Goal: Task Accomplishment & Management: Manage account settings

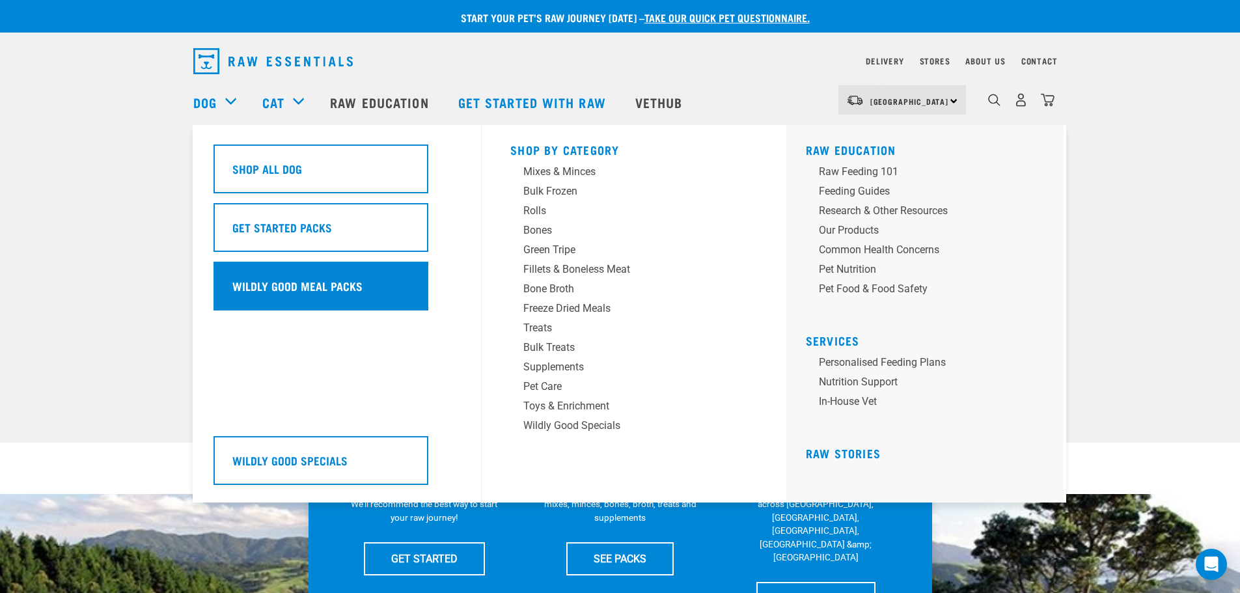
click at [259, 295] on div "Wildly Good Meal Packs" at bounding box center [320, 286] width 215 height 49
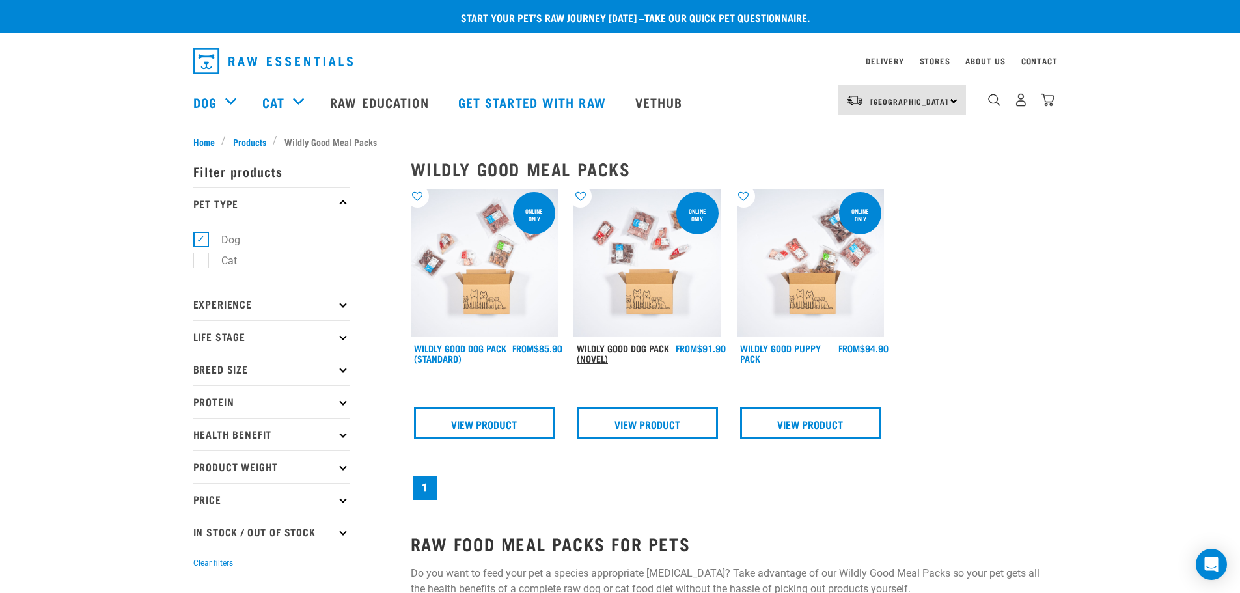
click at [644, 346] on link "Wildly Good Dog Pack (Novel)" at bounding box center [622, 353] width 92 height 15
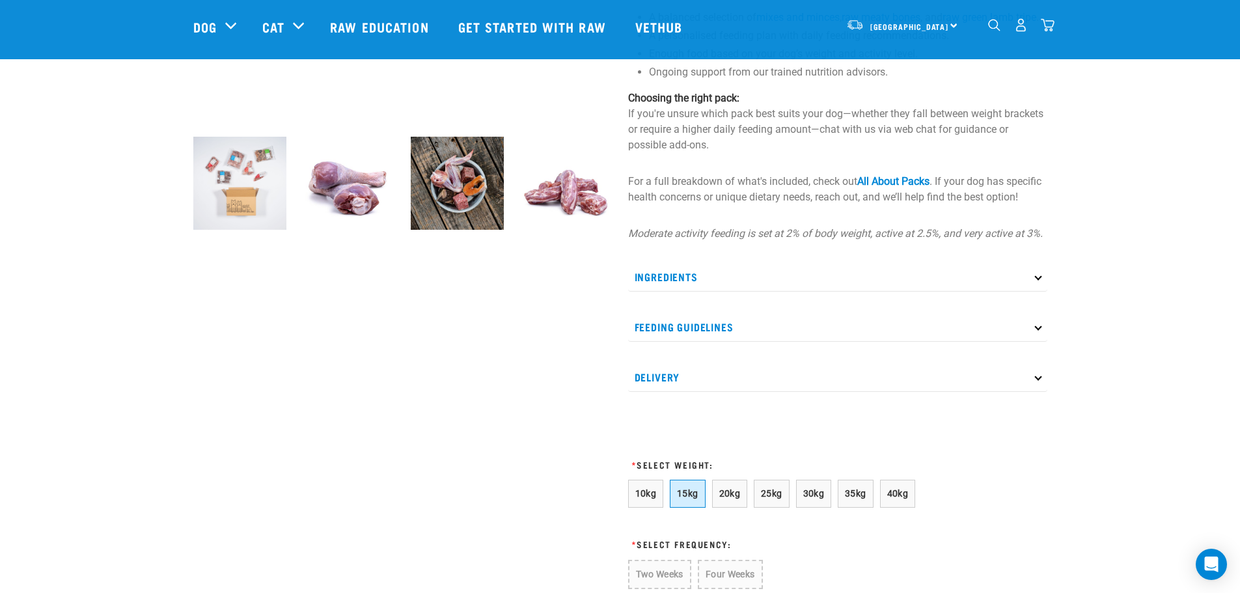
scroll to position [455, 0]
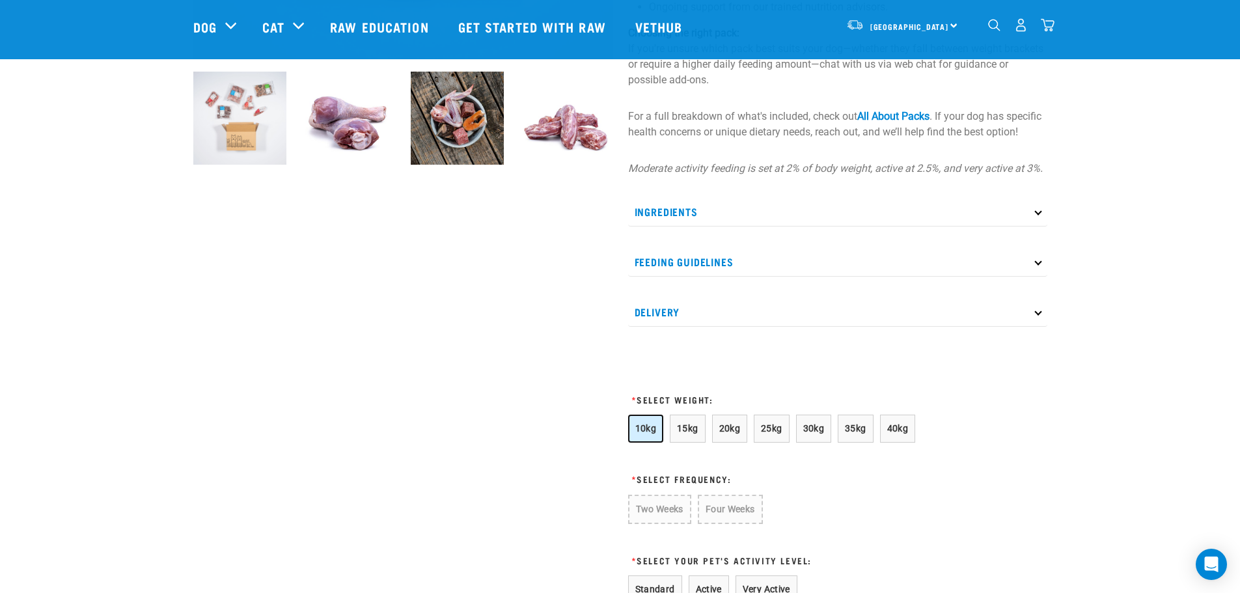
click at [646, 433] on span "10kg" at bounding box center [645, 428] width 21 height 10
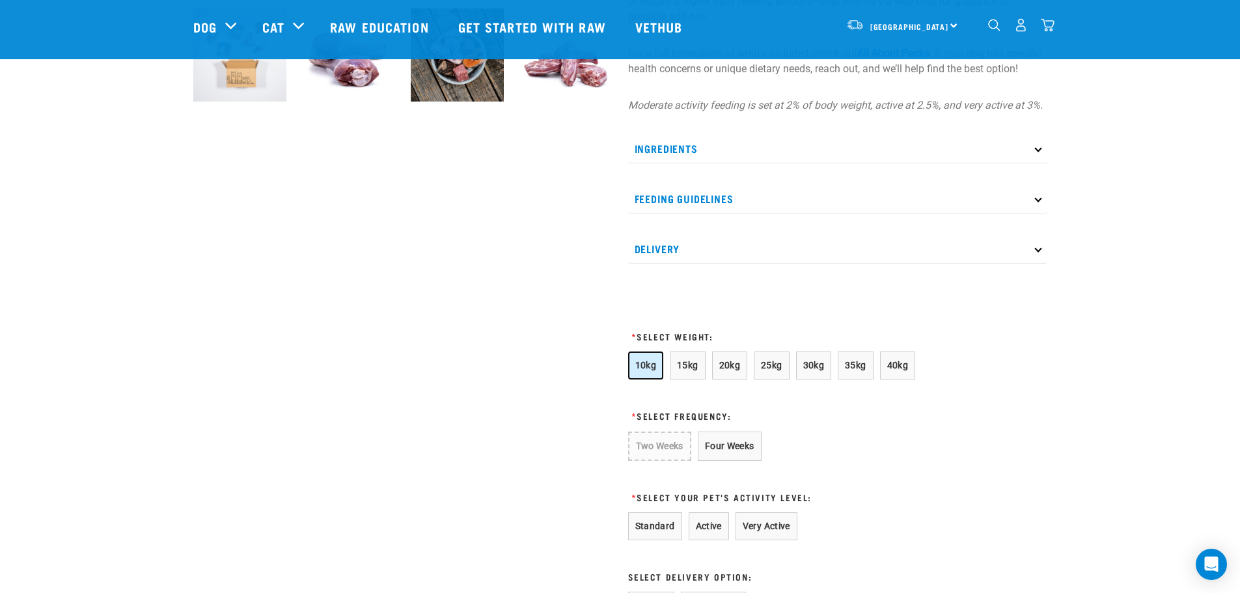
scroll to position [521, 0]
click at [682, 368] on span "15kg" at bounding box center [687, 363] width 21 height 10
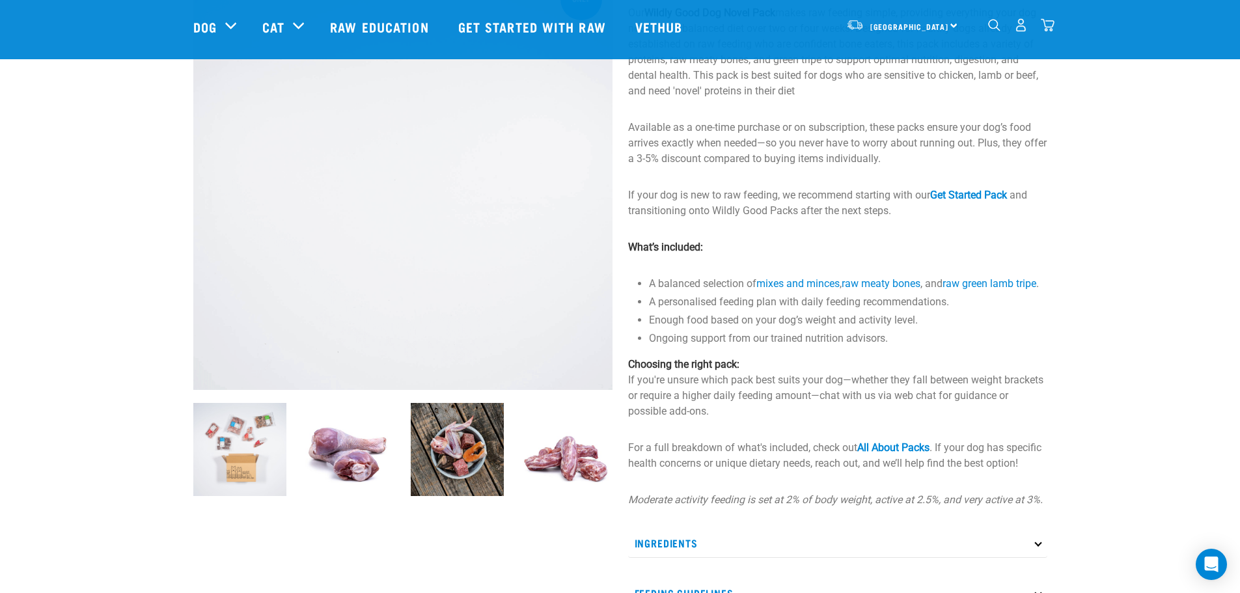
scroll to position [0, 0]
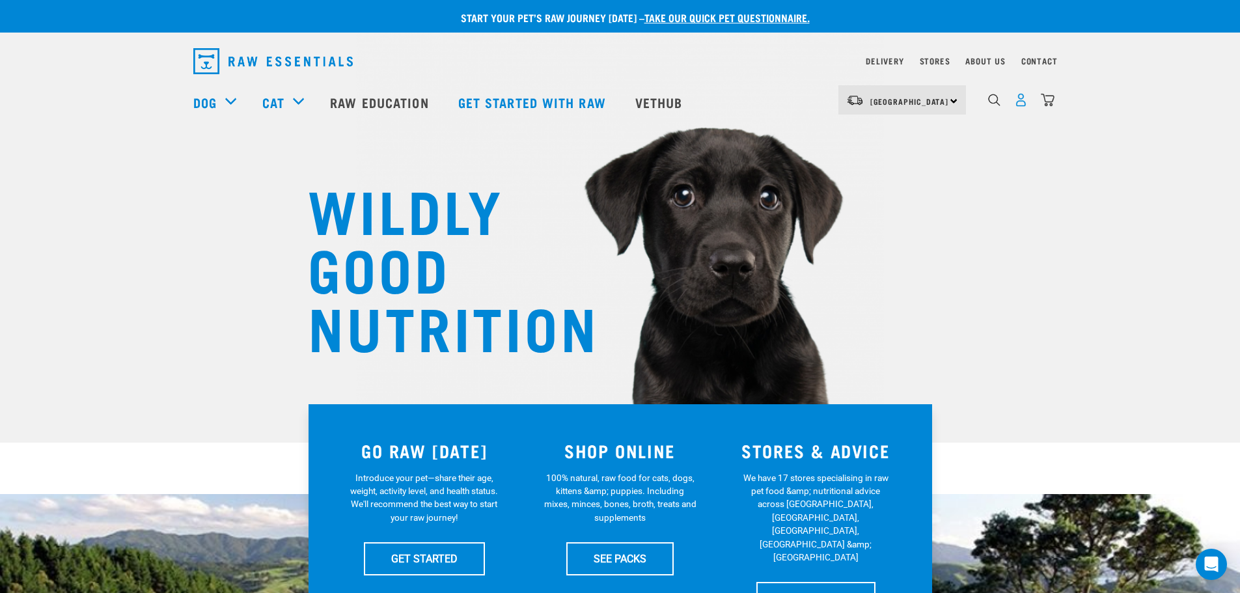
click at [1022, 107] on img "dropdown navigation" at bounding box center [1021, 100] width 14 height 14
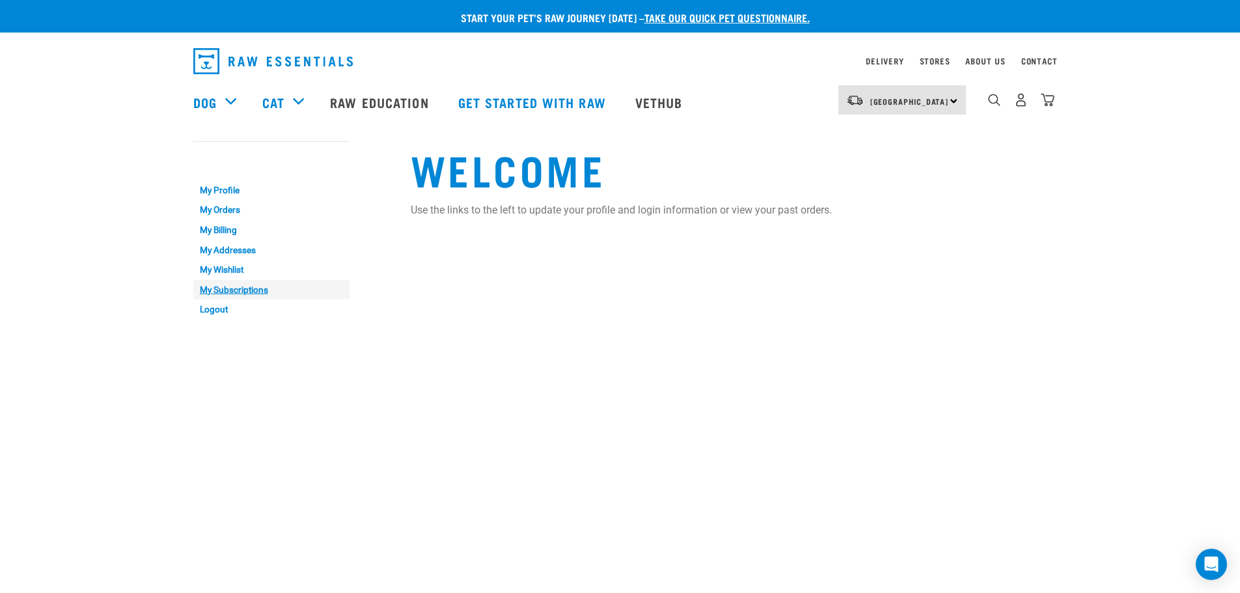
click at [240, 285] on link "My Subscriptions" at bounding box center [271, 290] width 156 height 20
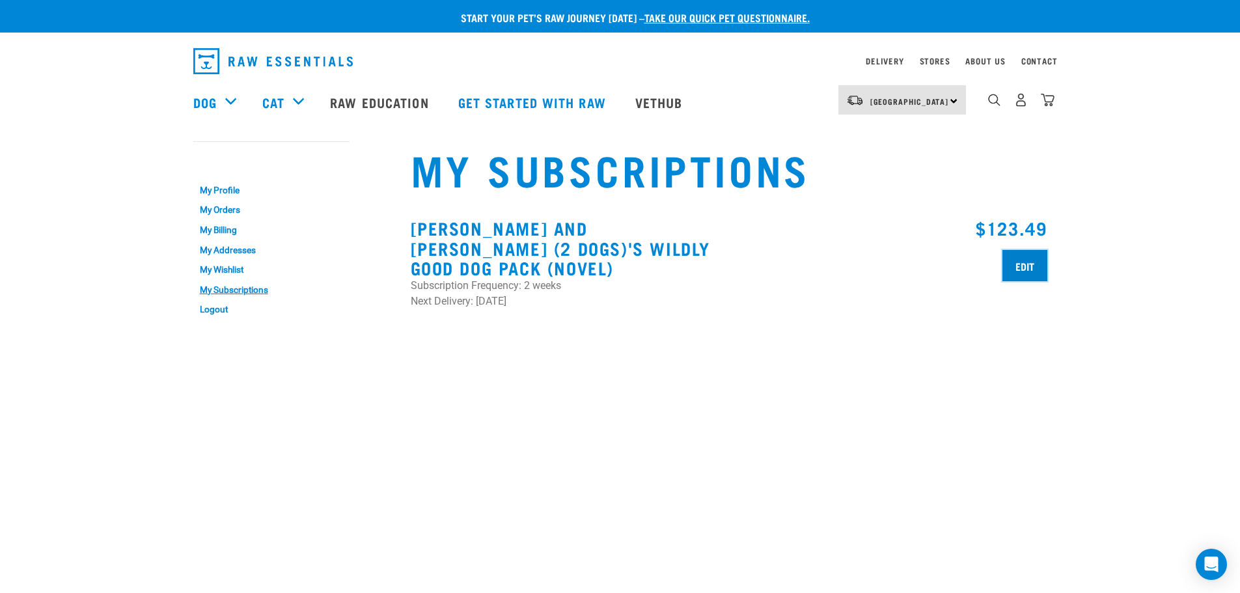
click at [1017, 270] on input "Edit" at bounding box center [1024, 265] width 45 height 31
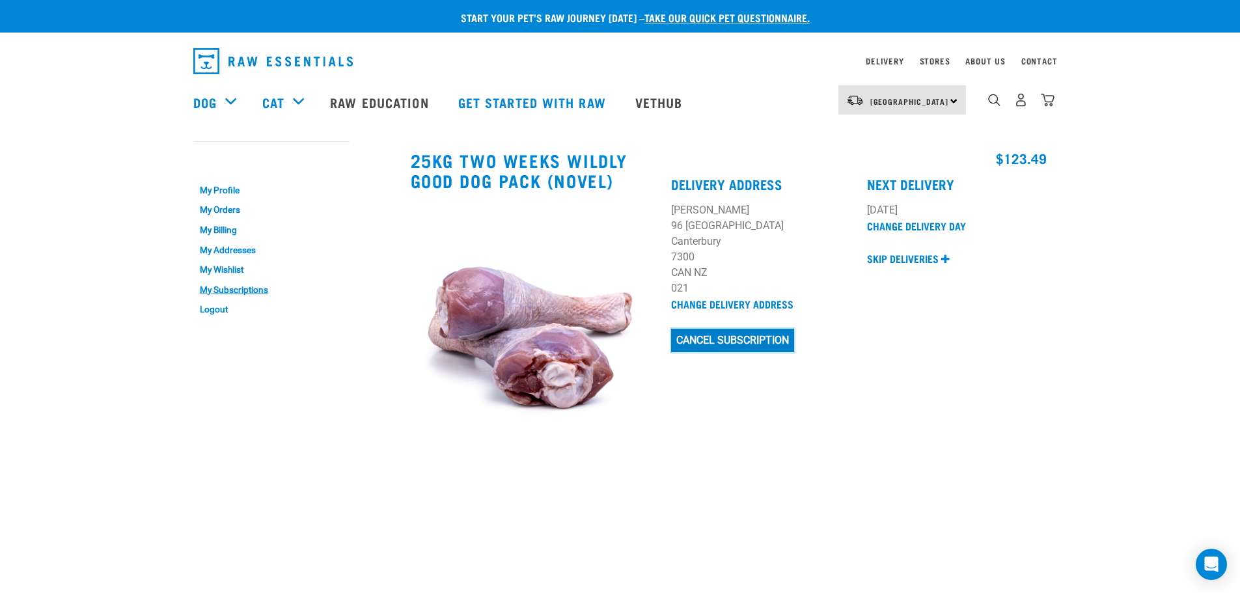
click at [702, 347] on button "Cancel Subscription" at bounding box center [732, 340] width 123 height 23
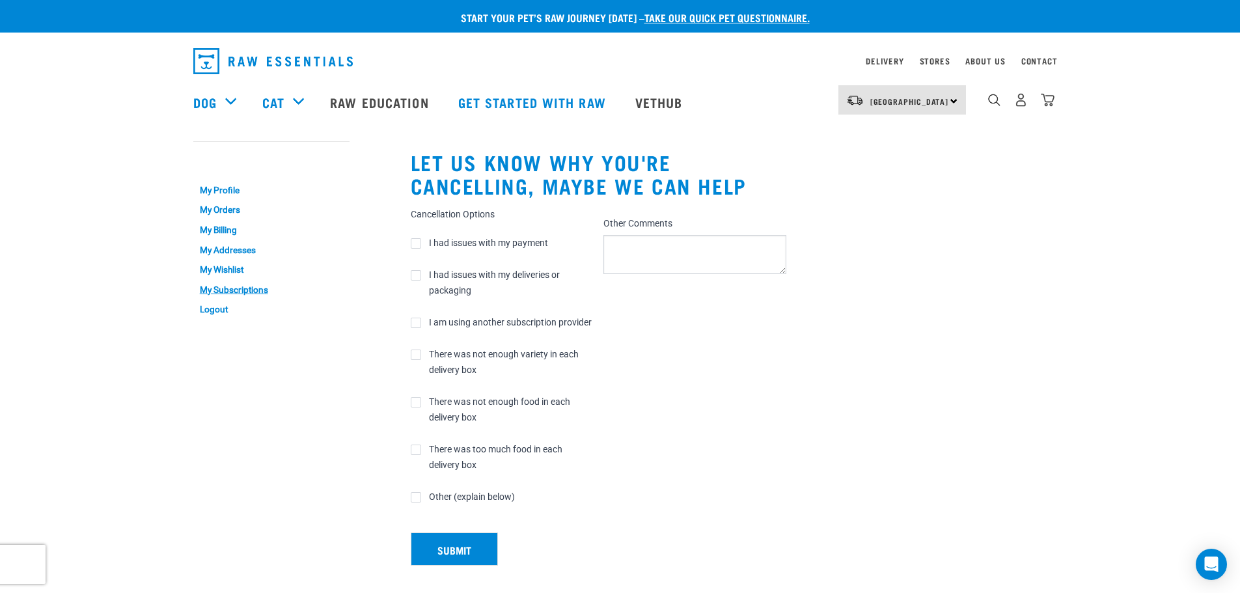
click at [416, 500] on label "Other (explain below)" at bounding box center [463, 497] width 105 height 16
click at [416, 480] on input "Other (explain below)" at bounding box center [501, 479] width 183 height 1
checkbox input "true"
click at [619, 257] on textarea "Other Comments" at bounding box center [694, 254] width 183 height 39
type textarea "Downsizing subscription pack"
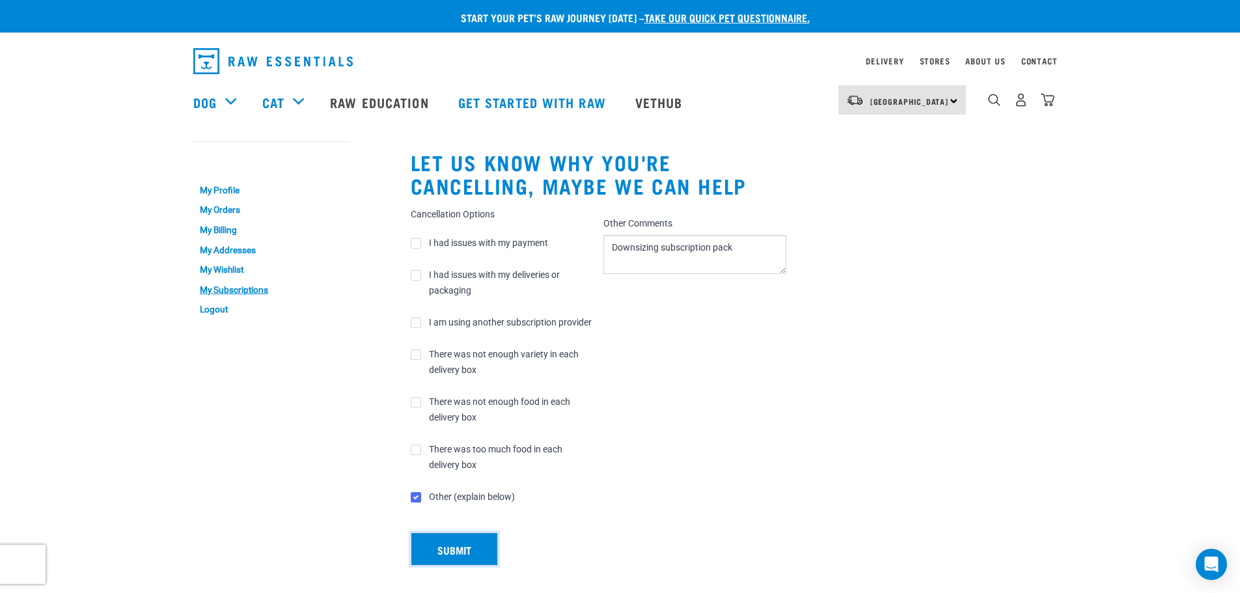
click at [462, 549] on button "Submit" at bounding box center [454, 549] width 87 height 34
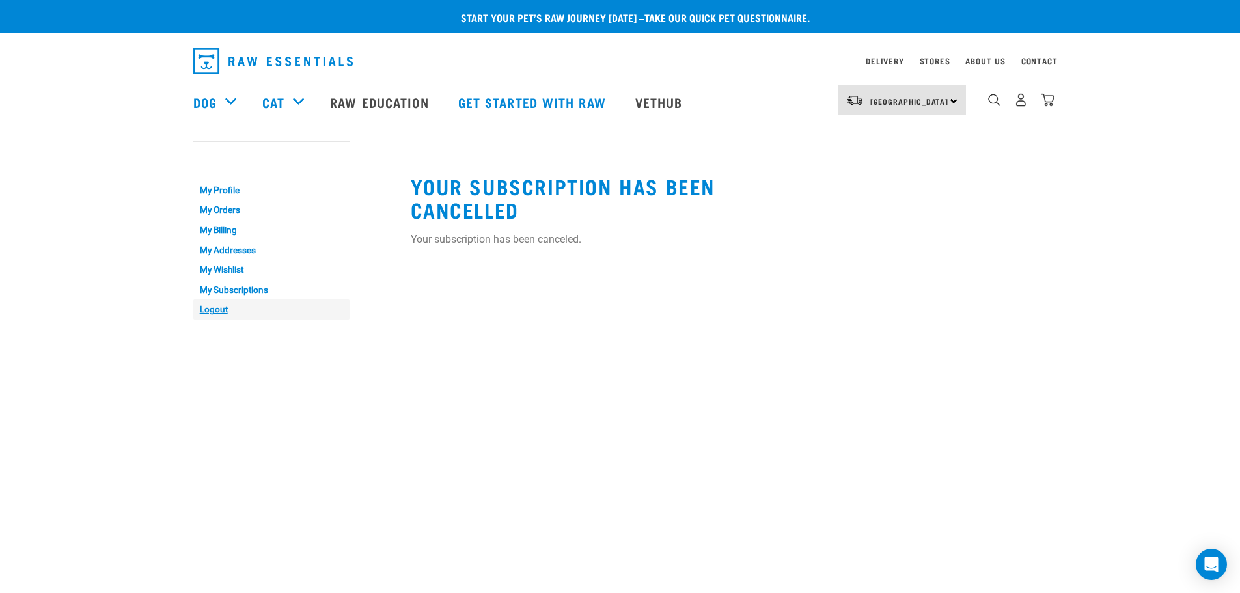
click at [204, 311] on link "Logout" at bounding box center [271, 309] width 156 height 20
